Goal: Use online tool/utility

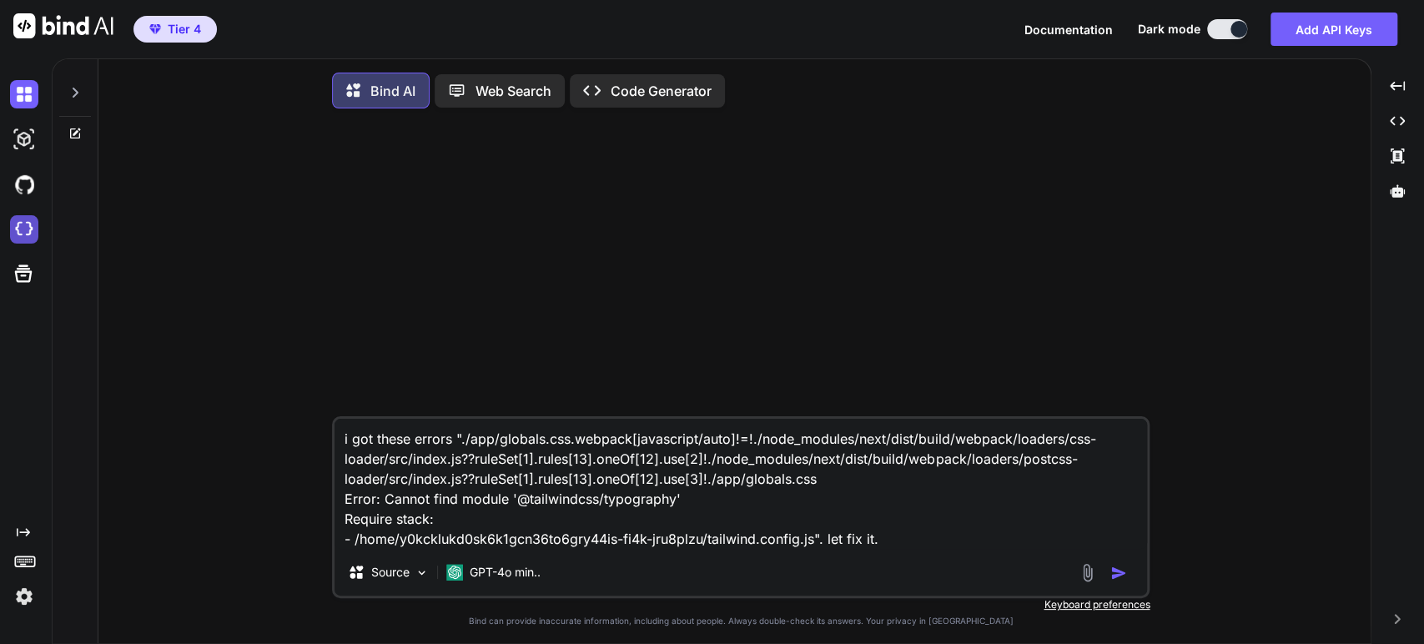
type textarea "x"
click at [20, 226] on img at bounding box center [24, 229] width 28 height 28
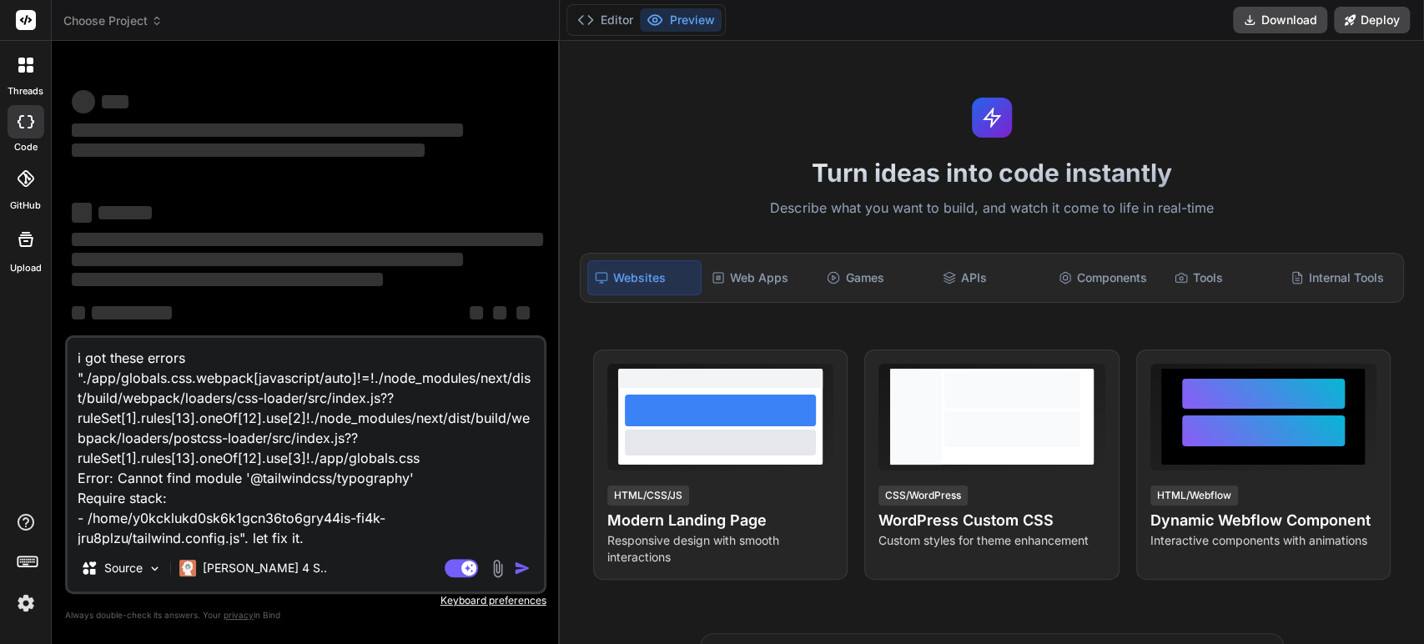
click at [149, 13] on span "Choose Project" at bounding box center [112, 21] width 99 height 17
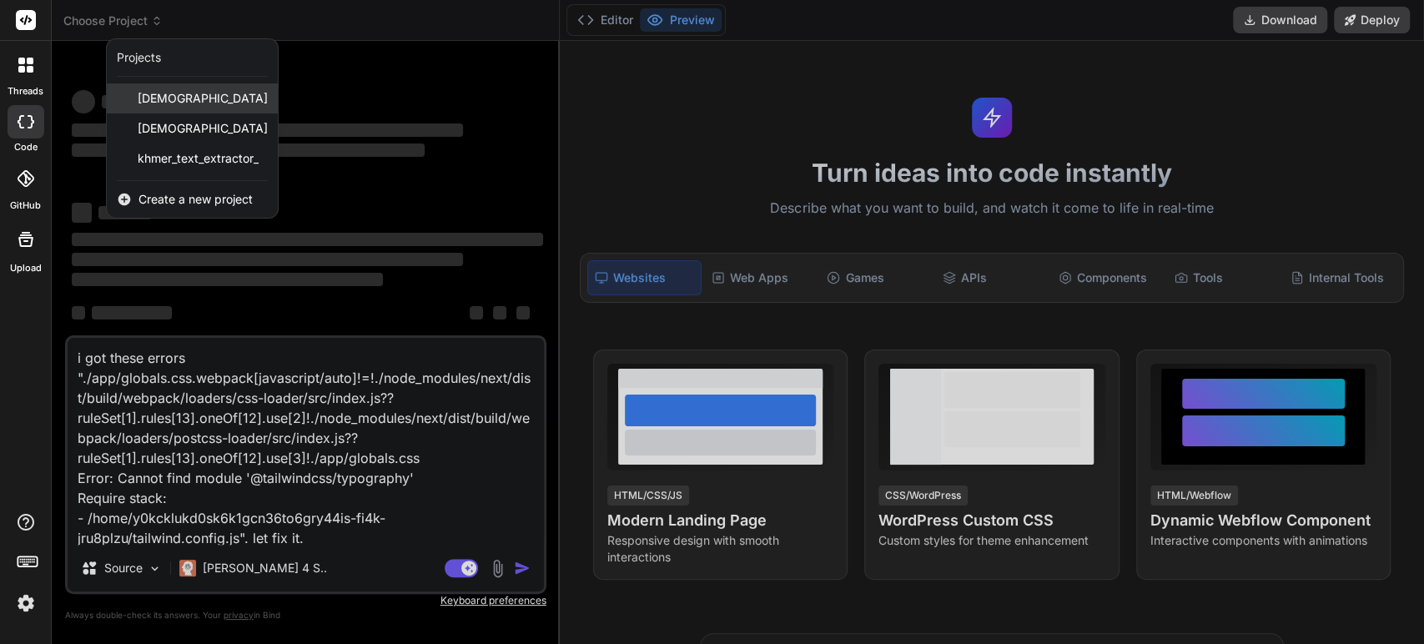
click at [179, 100] on span "khmerscribe_ai" at bounding box center [203, 98] width 130 height 17
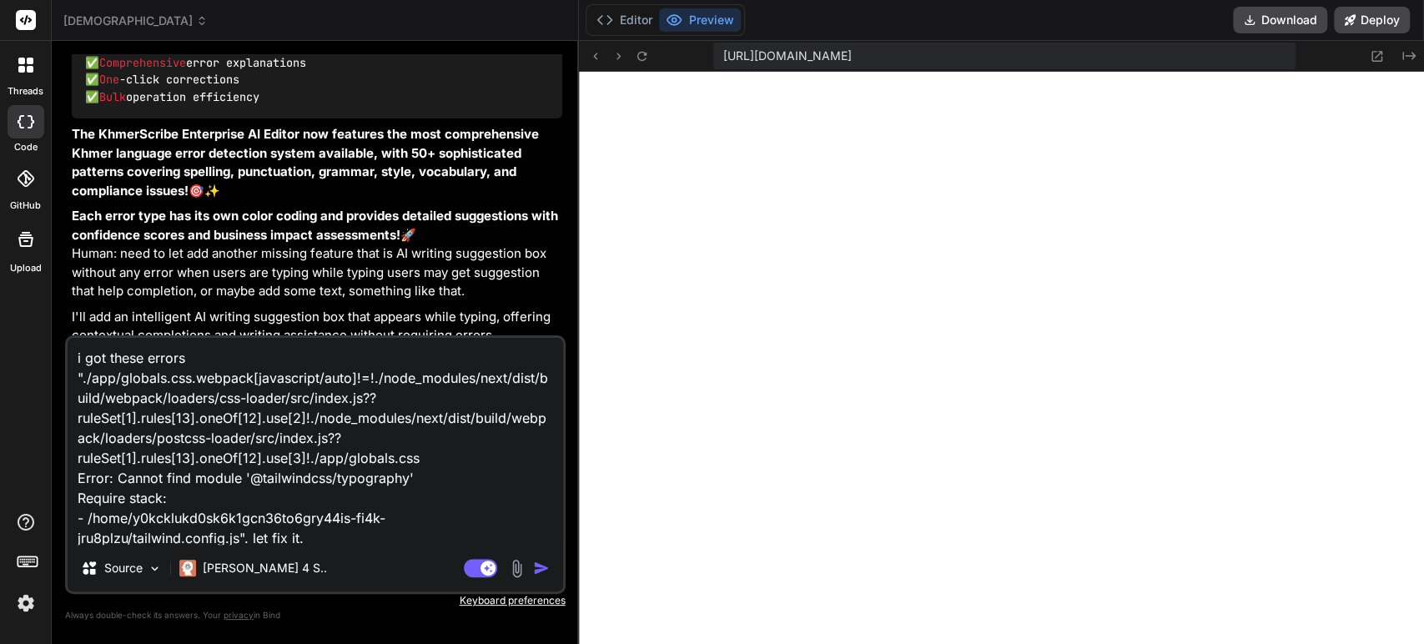
scroll to position [3, 0]
click at [533, 565] on img "button" at bounding box center [541, 568] width 17 height 17
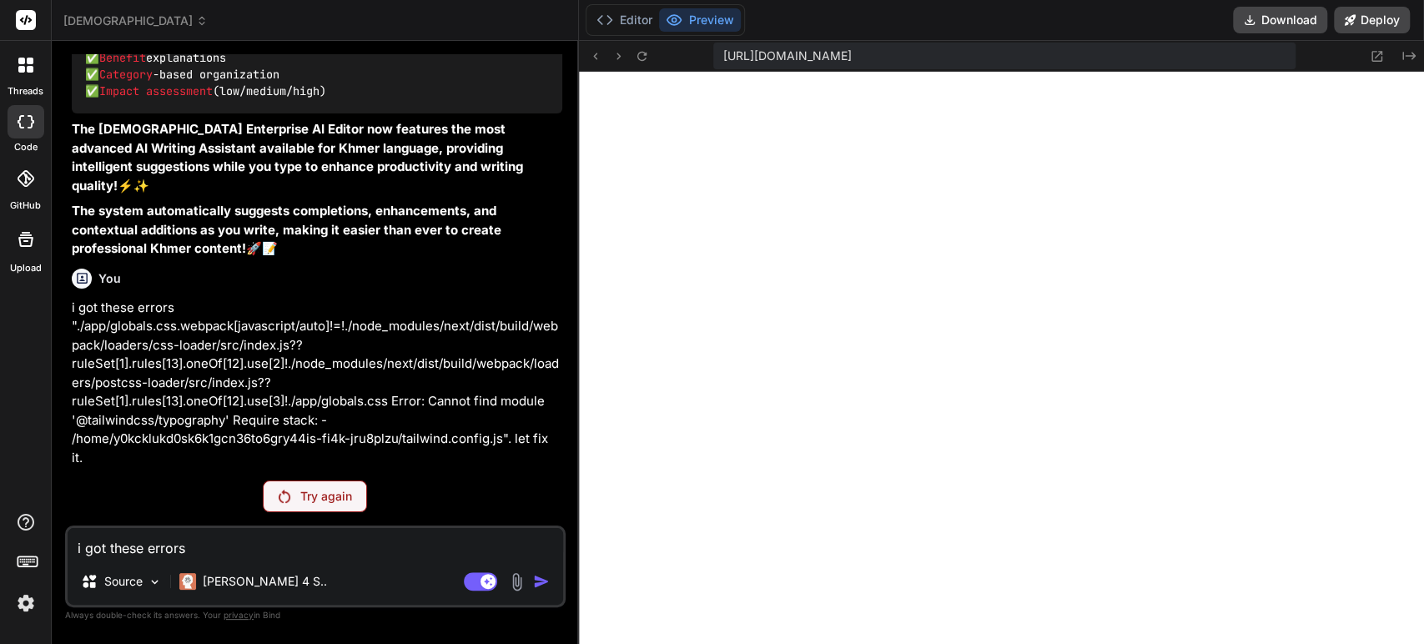
scroll to position [23602, 0]
click at [314, 496] on p "Try again" at bounding box center [326, 496] width 52 height 17
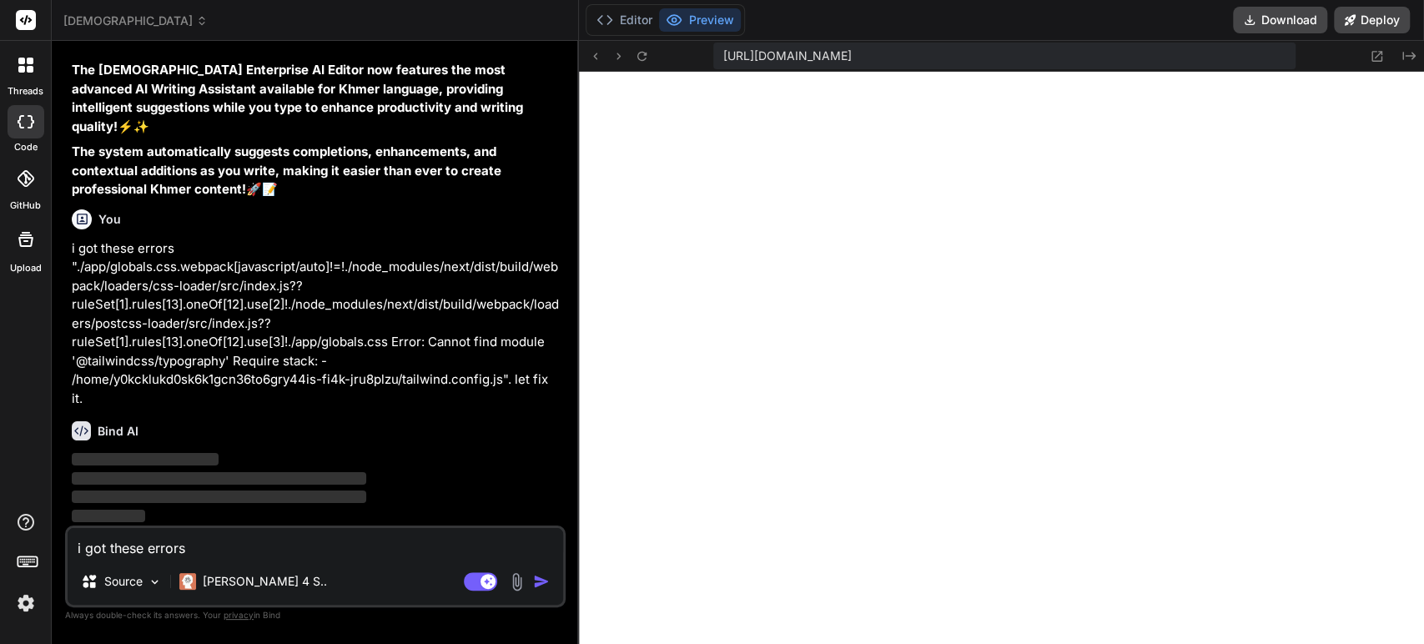
scroll to position [23662, 0]
type textarea "x"
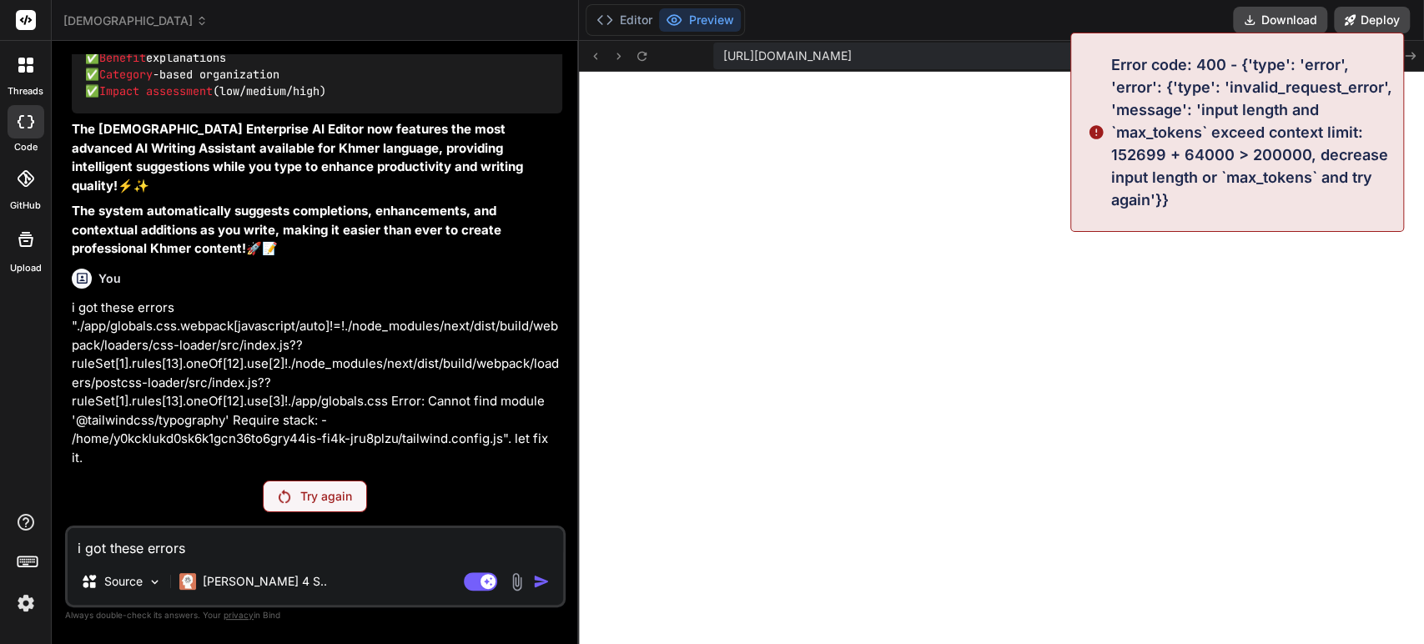
scroll to position [23603, 0]
